Goal: Task Accomplishment & Management: Use online tool/utility

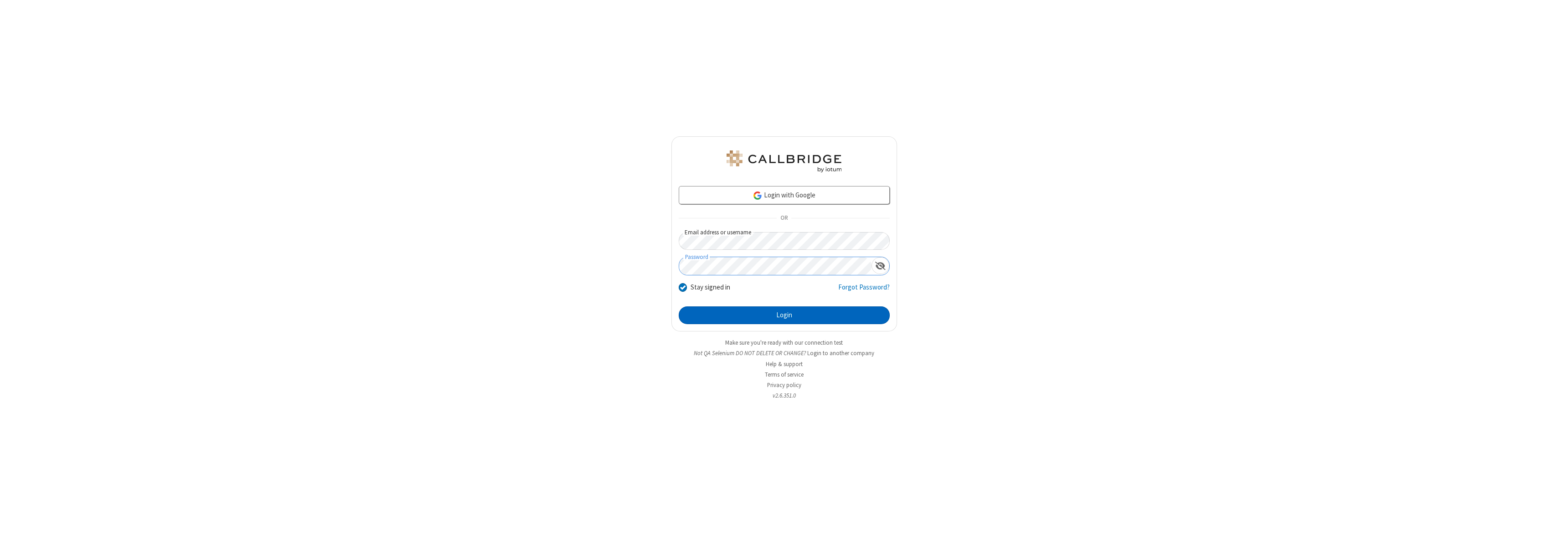
click at [784, 315] on button "Login" at bounding box center [784, 315] width 211 height 18
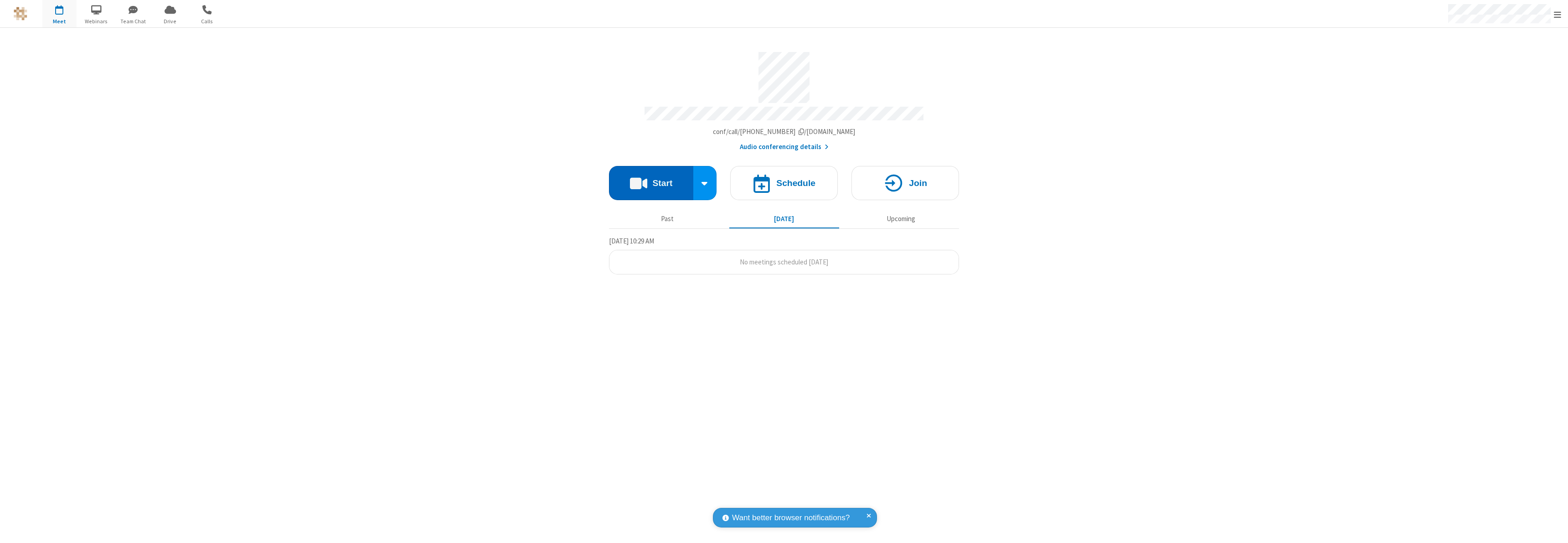
click at [651, 179] on button "Start" at bounding box center [652, 183] width 85 height 34
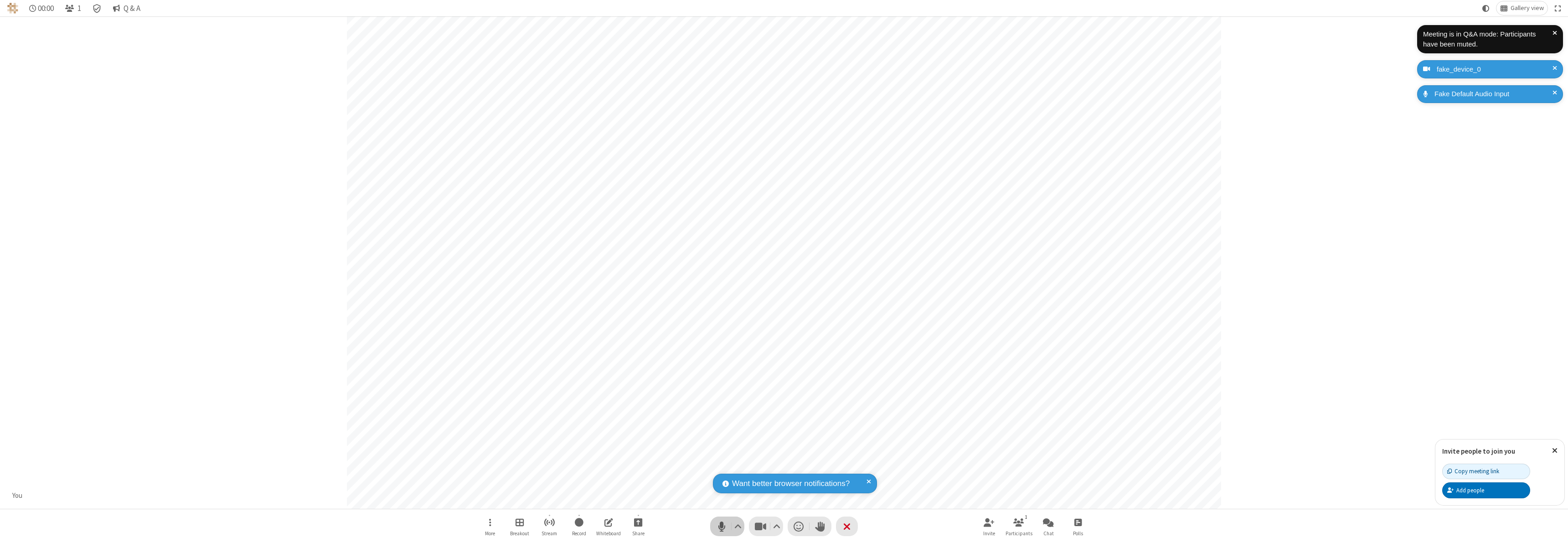
click at [722, 526] on span "Mute (⌘+Shift+A)" at bounding box center [722, 526] width 14 height 13
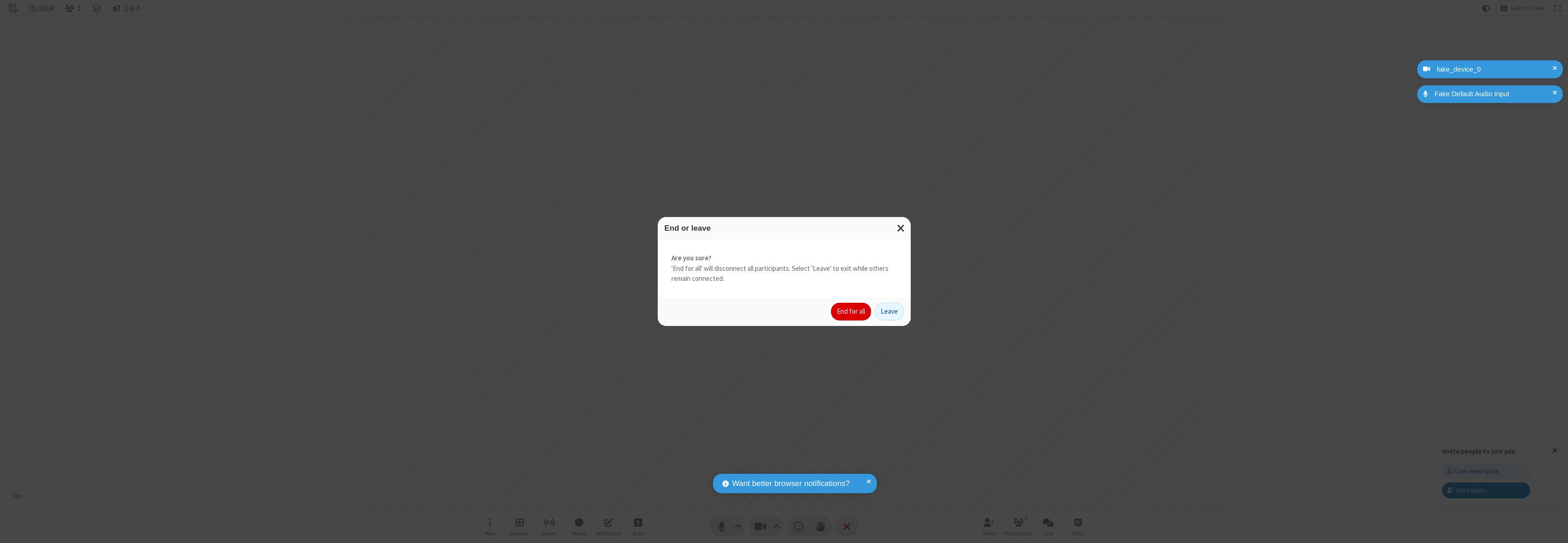
click at [852, 311] on button "End for all" at bounding box center [851, 312] width 40 height 18
